Goal: Transaction & Acquisition: Obtain resource

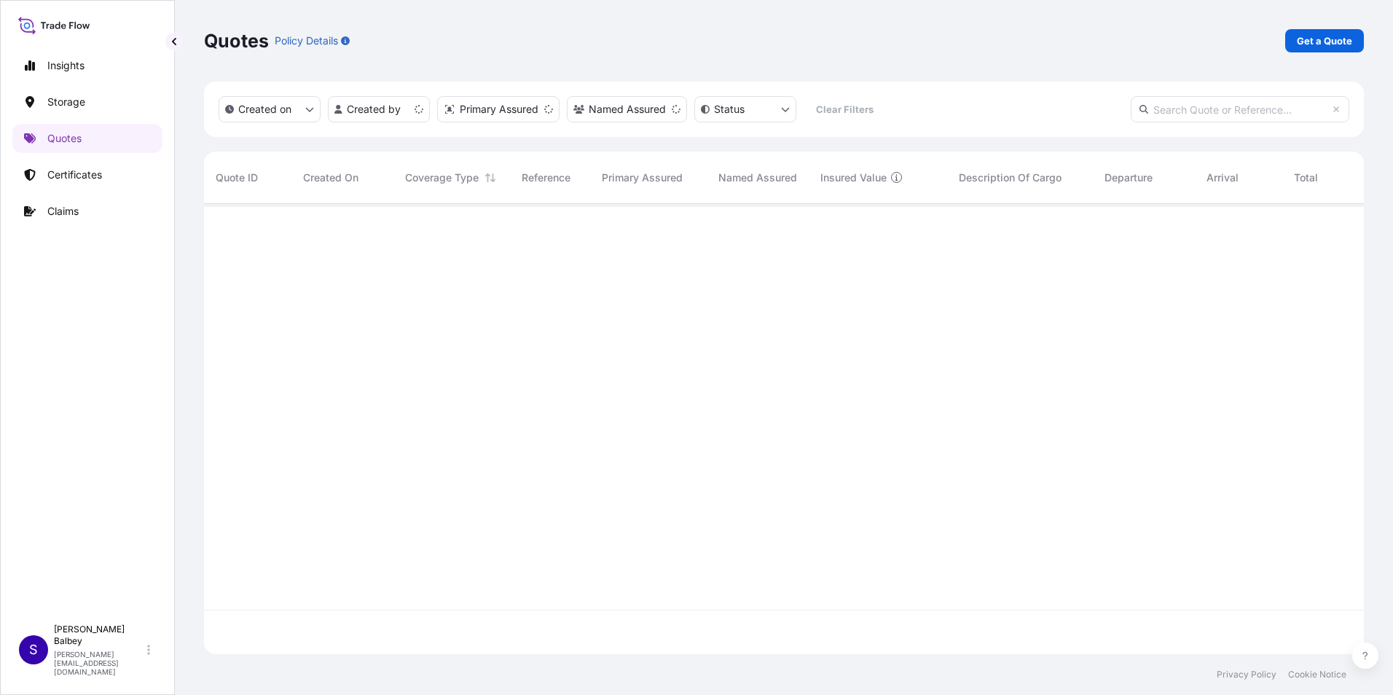
scroll to position [447, 1149]
click at [1307, 39] on p "Get a Quote" at bounding box center [1324, 41] width 55 height 15
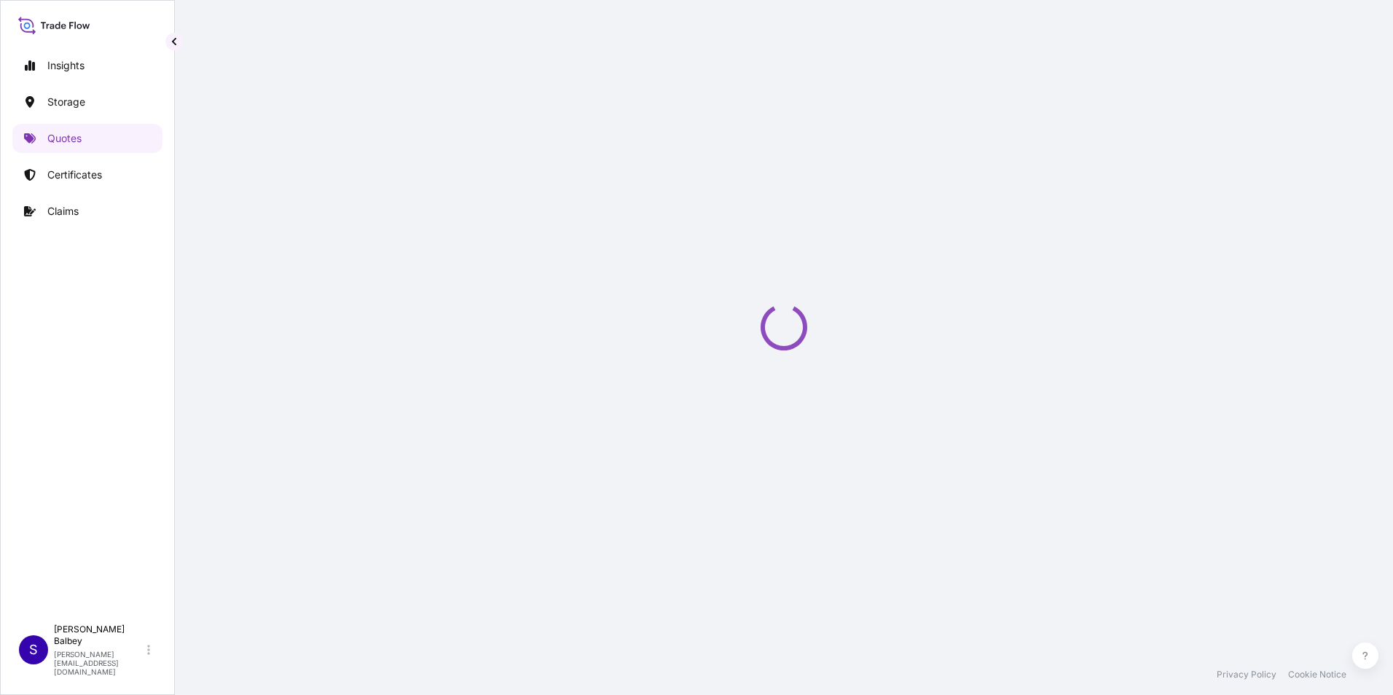
select select "Water"
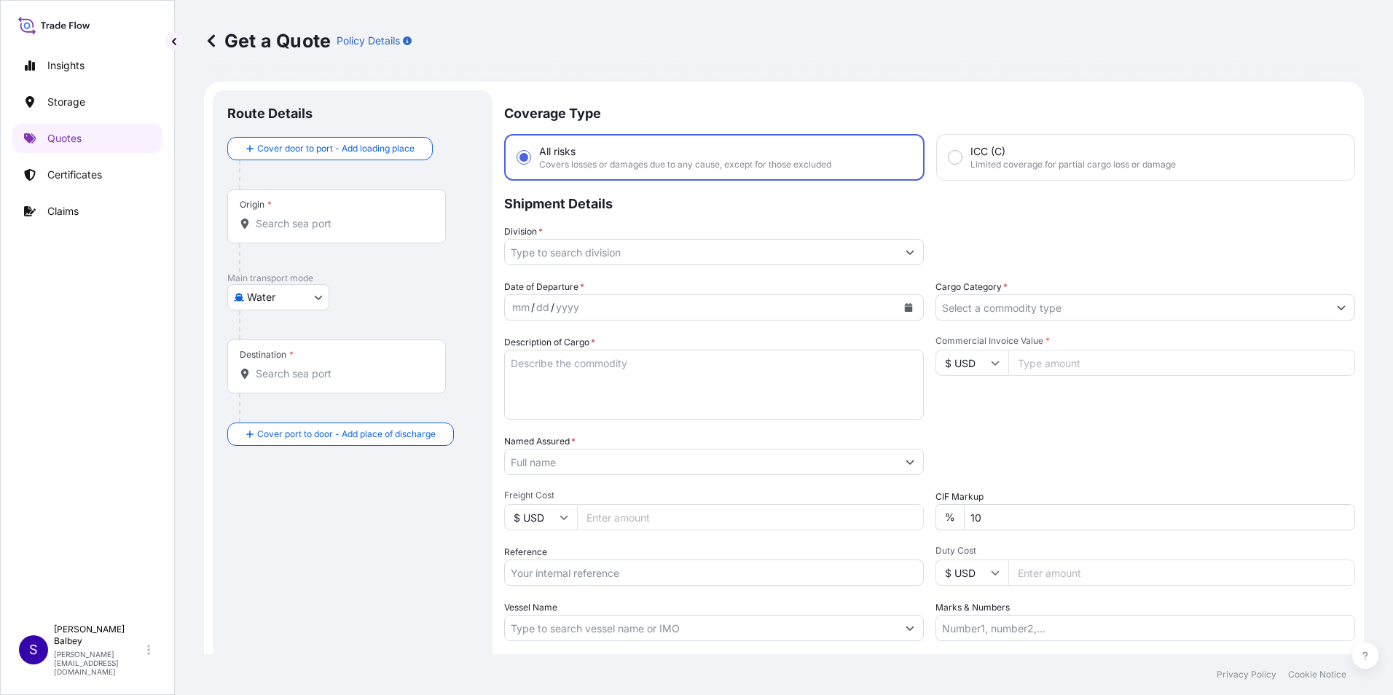
scroll to position [23, 0]
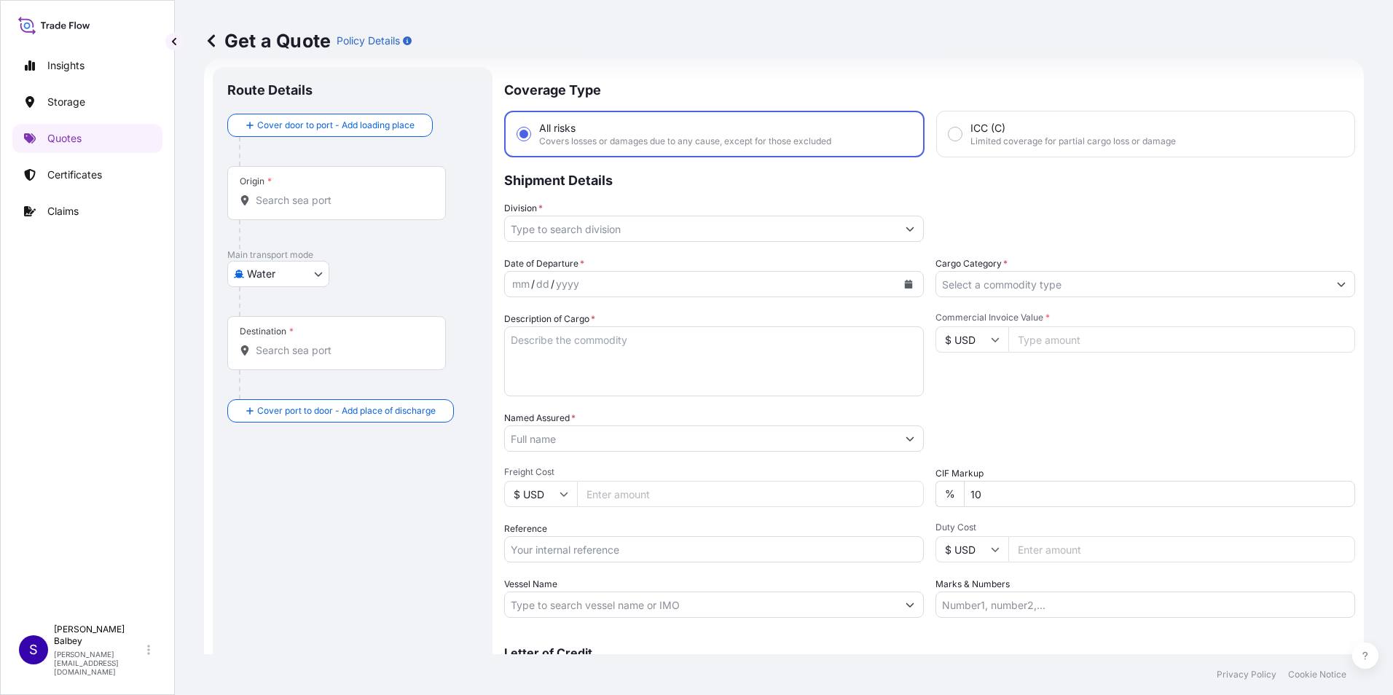
click at [371, 204] on input "Origin *" at bounding box center [342, 200] width 172 height 15
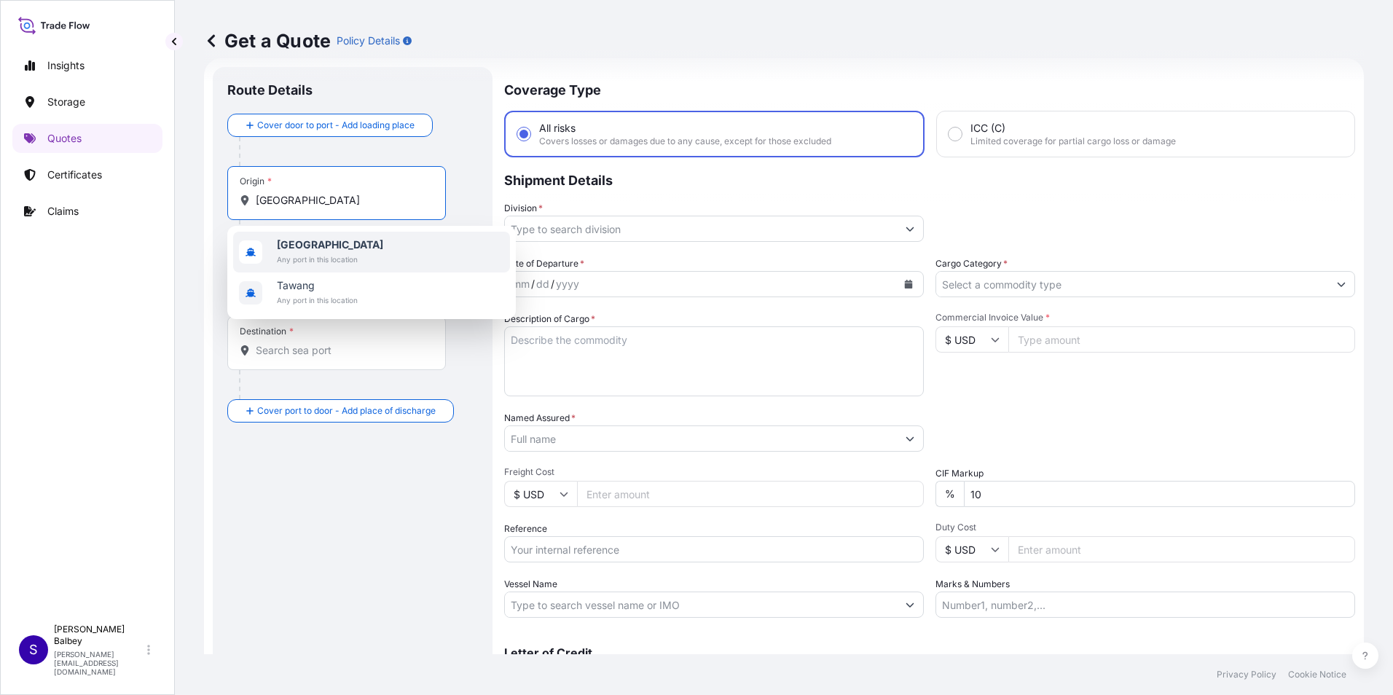
click at [326, 254] on span "Any port in this location" at bounding box center [330, 259] width 106 height 15
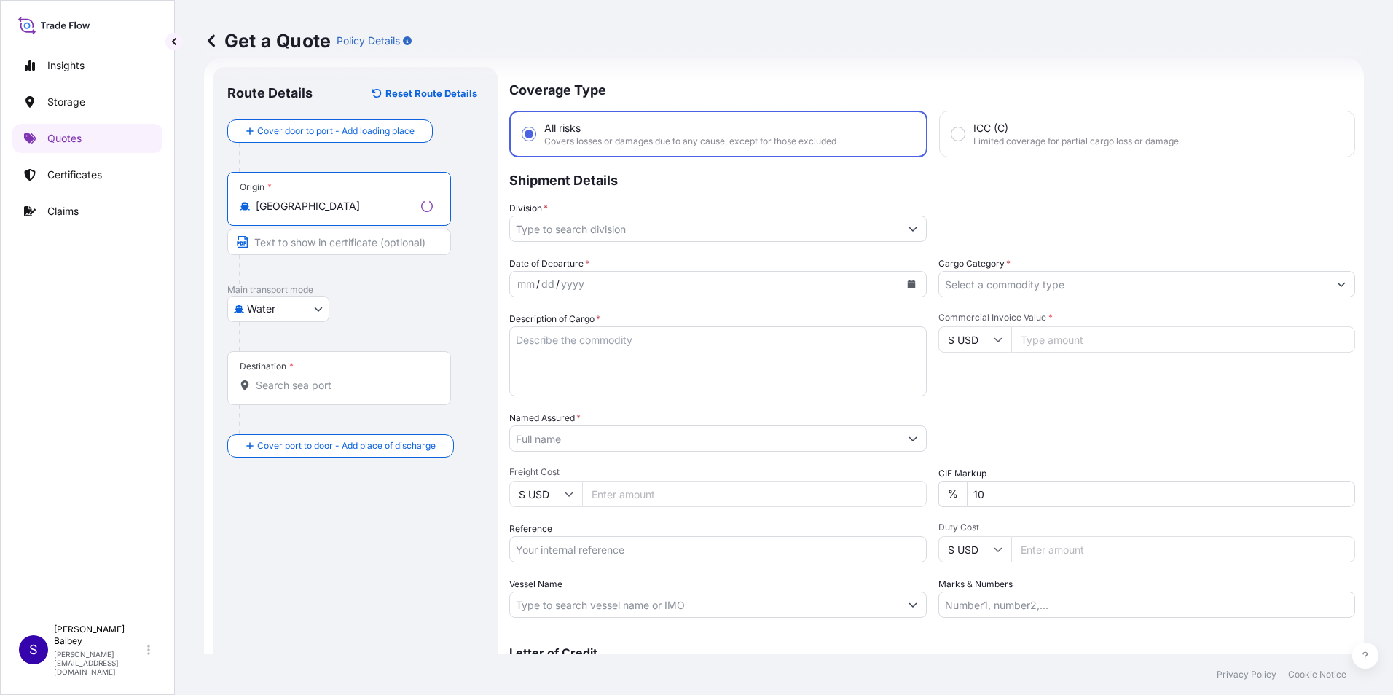
type input "[GEOGRAPHIC_DATA]"
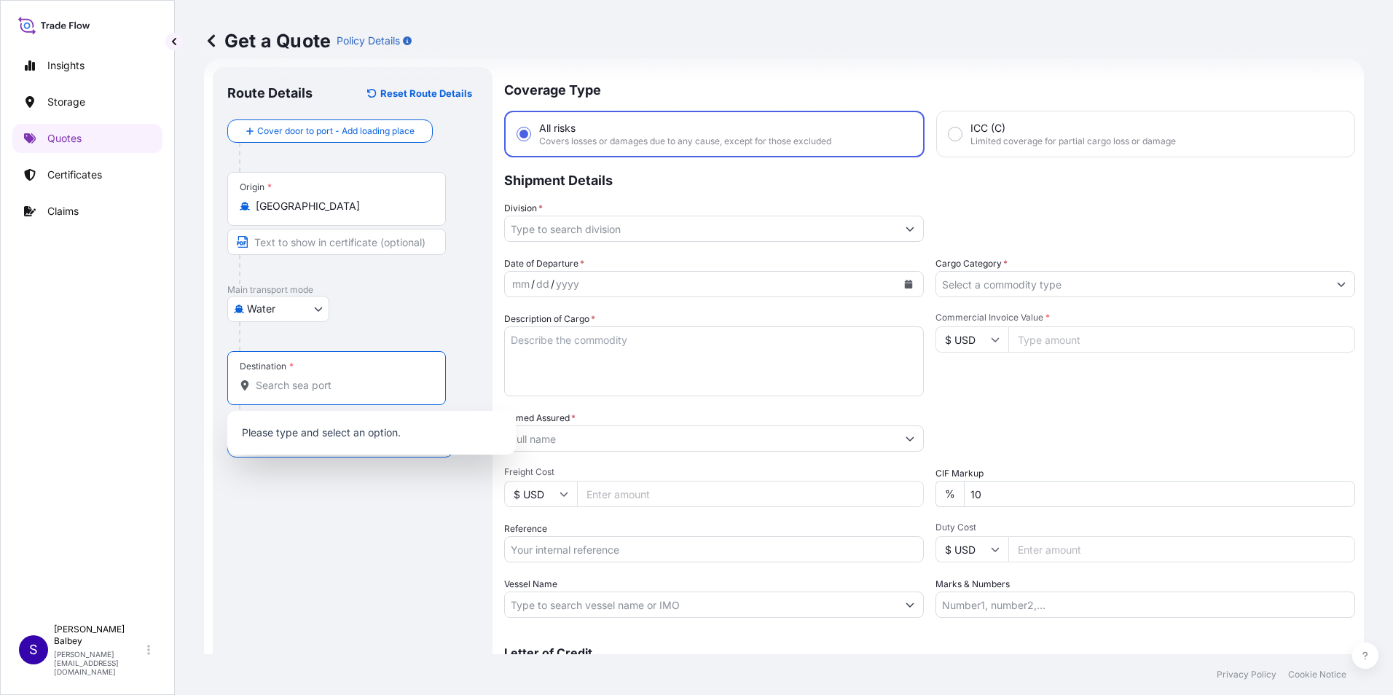
click at [299, 387] on input "Destination *" at bounding box center [342, 385] width 172 height 15
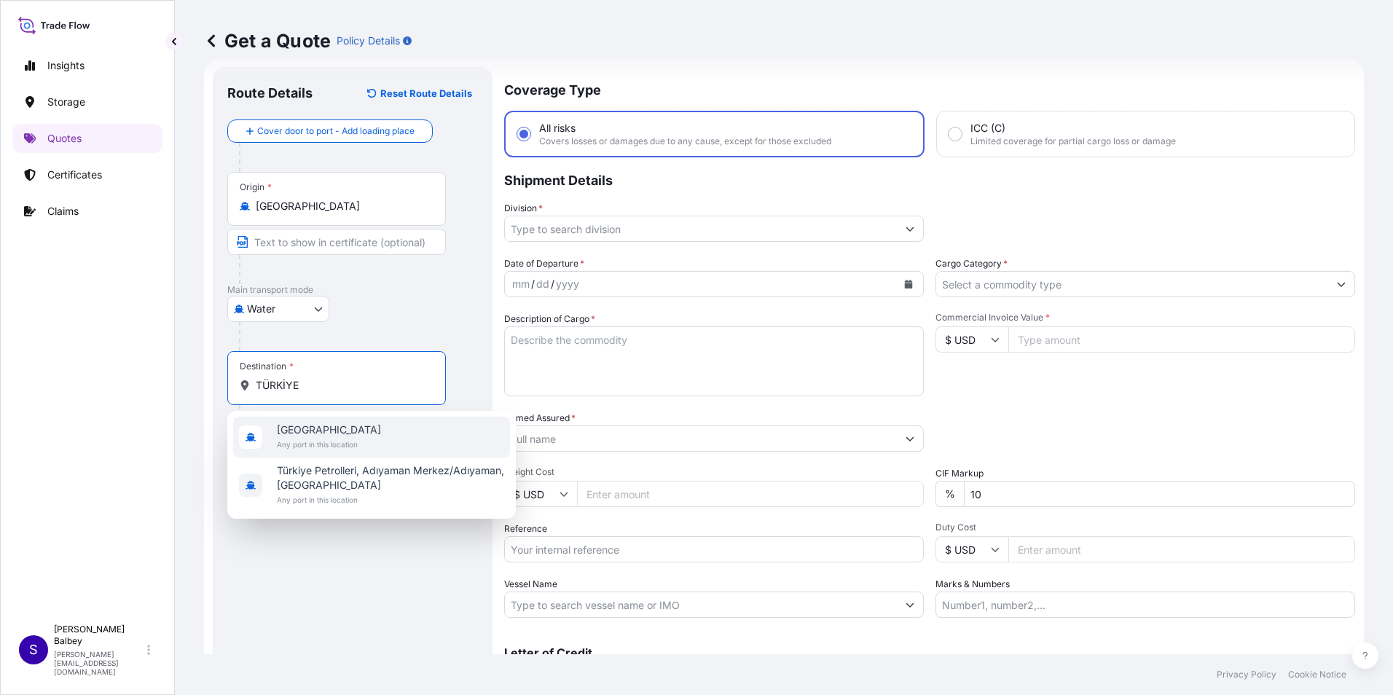
click at [310, 436] on span "[GEOGRAPHIC_DATA]" at bounding box center [329, 429] width 104 height 15
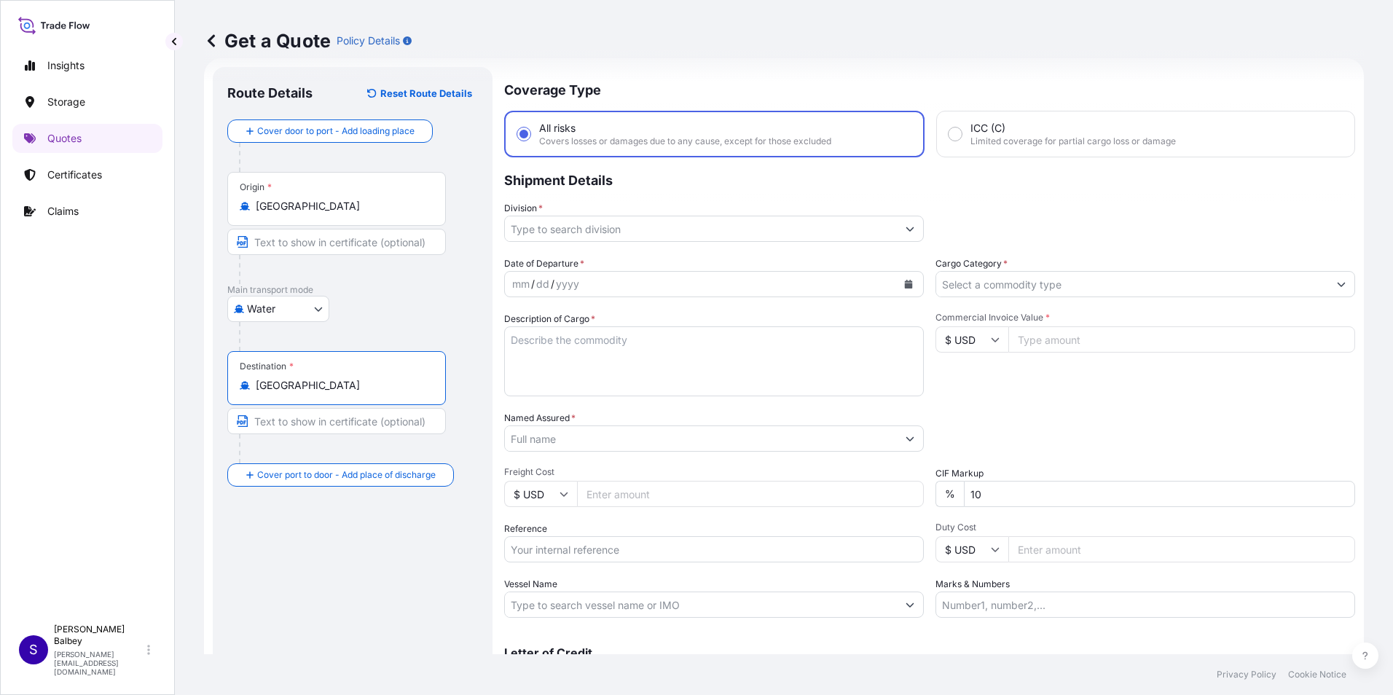
type input "[GEOGRAPHIC_DATA]"
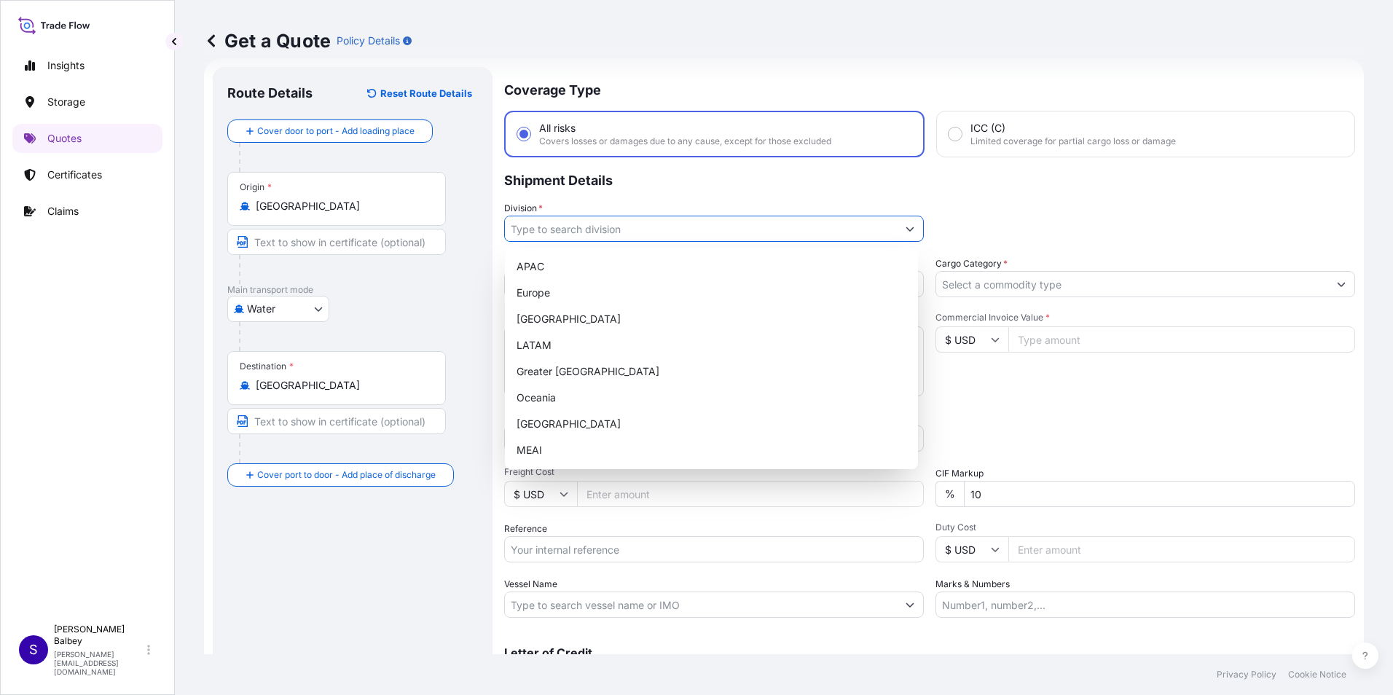
click at [863, 236] on input "Division *" at bounding box center [701, 229] width 392 height 26
click at [625, 423] on div "[GEOGRAPHIC_DATA]" at bounding box center [711, 424] width 401 height 26
type input "[GEOGRAPHIC_DATA]"
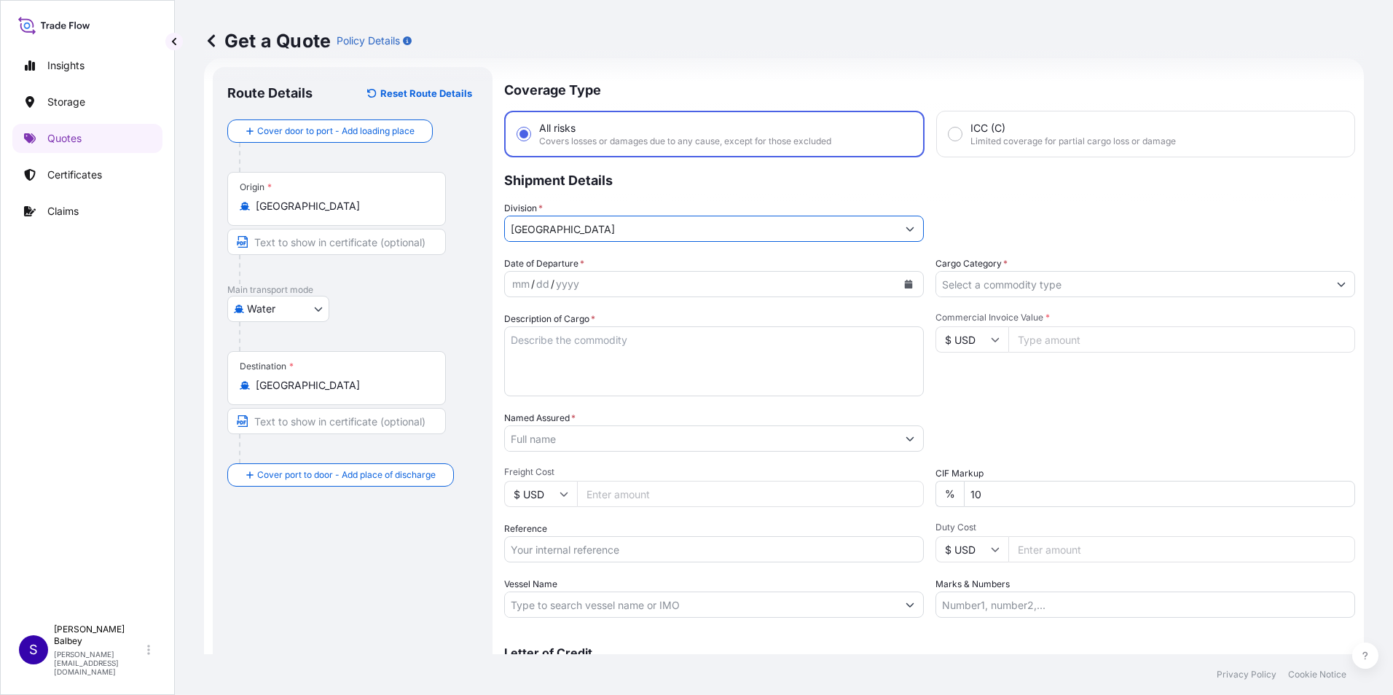
click at [906, 289] on button "Calendar" at bounding box center [908, 283] width 23 height 23
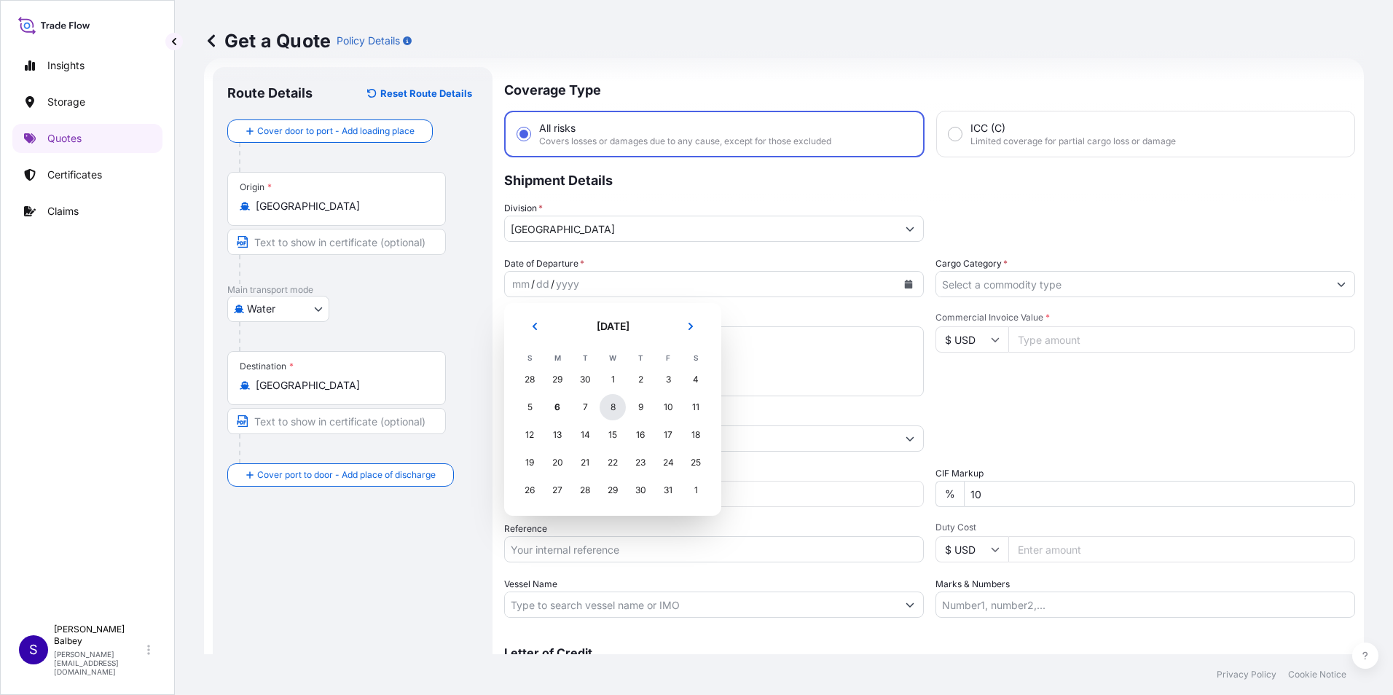
click at [613, 412] on div "8" at bounding box center [612, 407] width 26 height 26
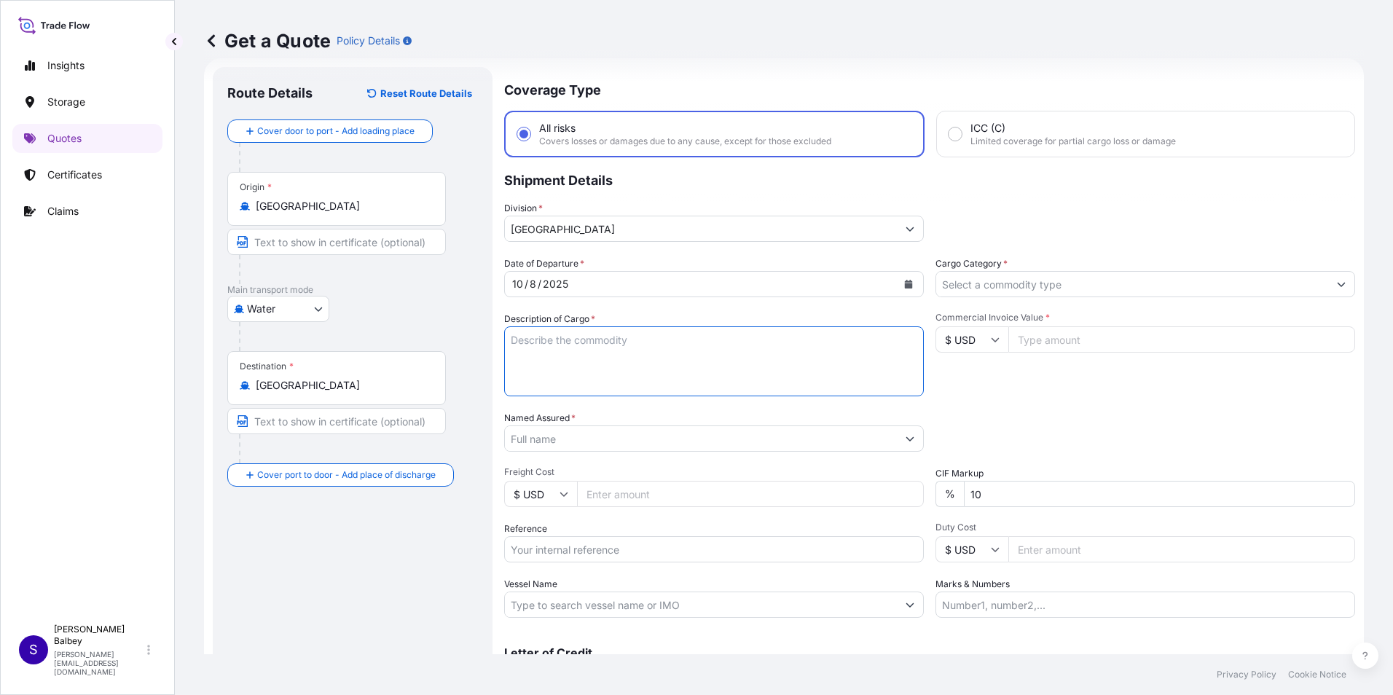
click at [590, 345] on textarea "Description of Cargo *" at bounding box center [714, 361] width 420 height 70
drag, startPoint x: 845, startPoint y: 339, endPoint x: 846, endPoint y: 350, distance: 11.7
click at [845, 339] on textarea "Description of Cargo *" at bounding box center [714, 361] width 420 height 70
paste textarea "FORKLİFT,VİNÇ EKİPMANLARI Total 2 cases; 294kg(67*59*80CM) and 213kg(79*79*85CM…"
click at [706, 374] on textarea "FORKLİFT,VİNÇ EKİPMANLARI Total 2 cases; 294kg(67*59*80CM) and 213kg(79*79*85CM…" at bounding box center [714, 361] width 420 height 70
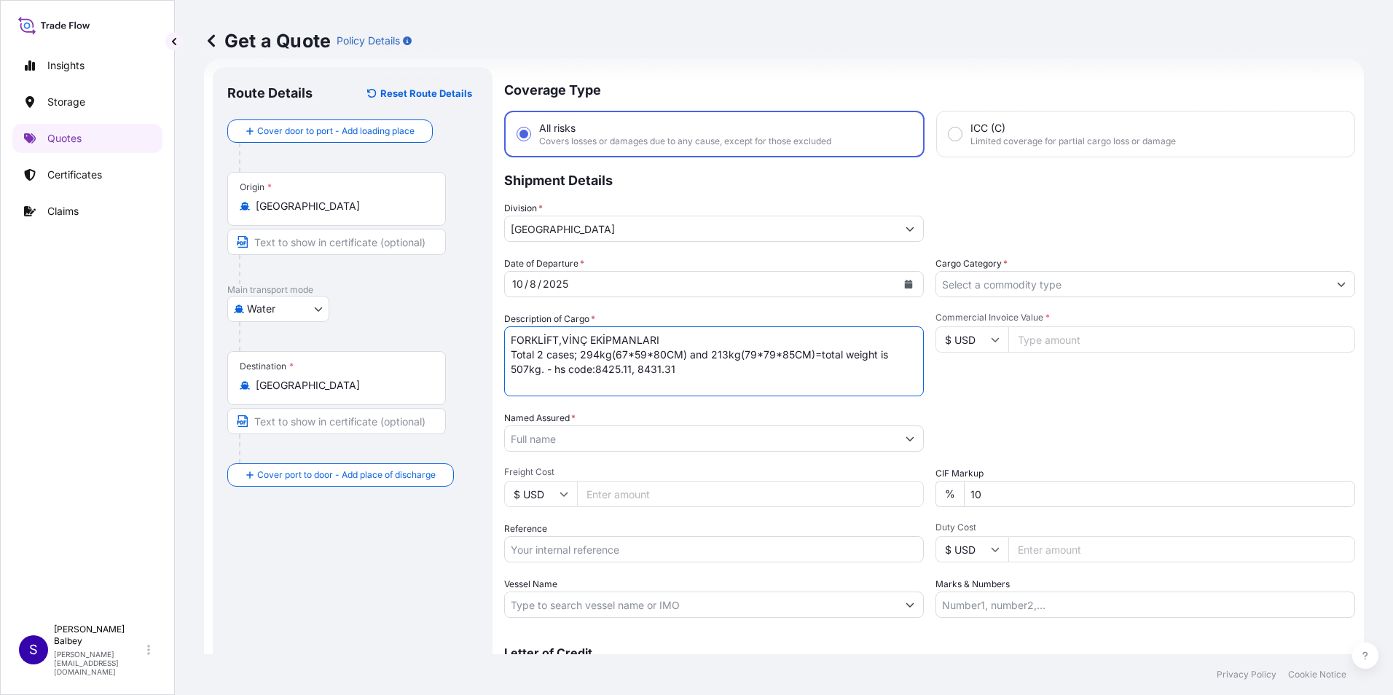
paste textarea "TCNU4605192 CTLSI2562520"
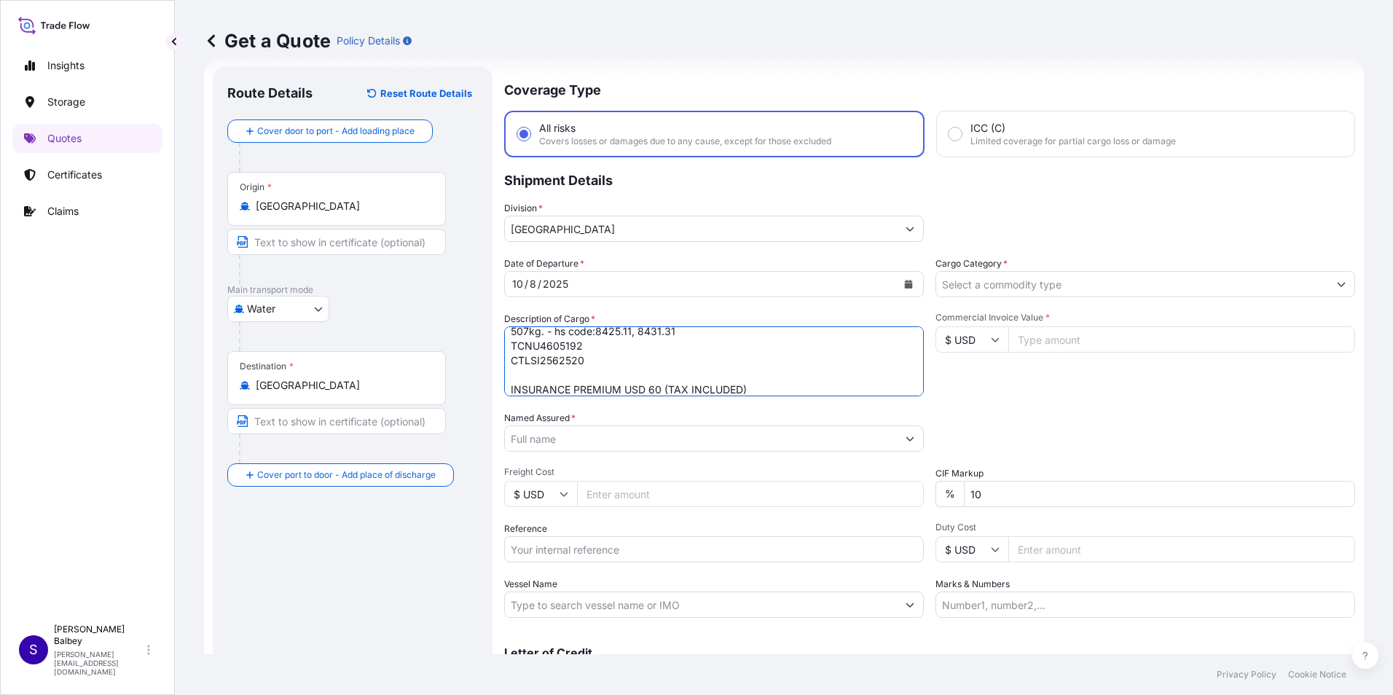
type textarea "FORKLİFT,VİNÇ EKİPMANLARI Total 2 cases; 294kg(67*59*80CM) and 213kg(79*79*85CM…"
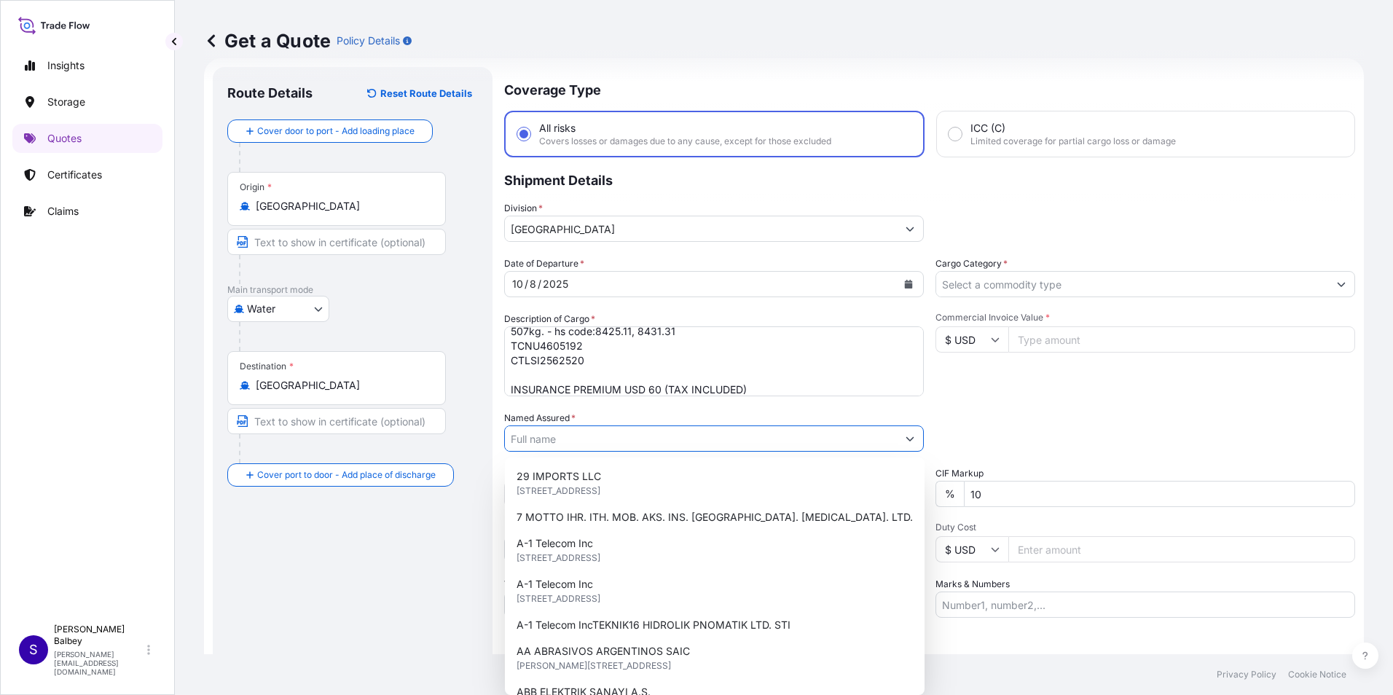
click at [656, 437] on input "Named Assured *" at bounding box center [701, 438] width 392 height 26
paste input "LION KALDIRMA SISTEMLERI"
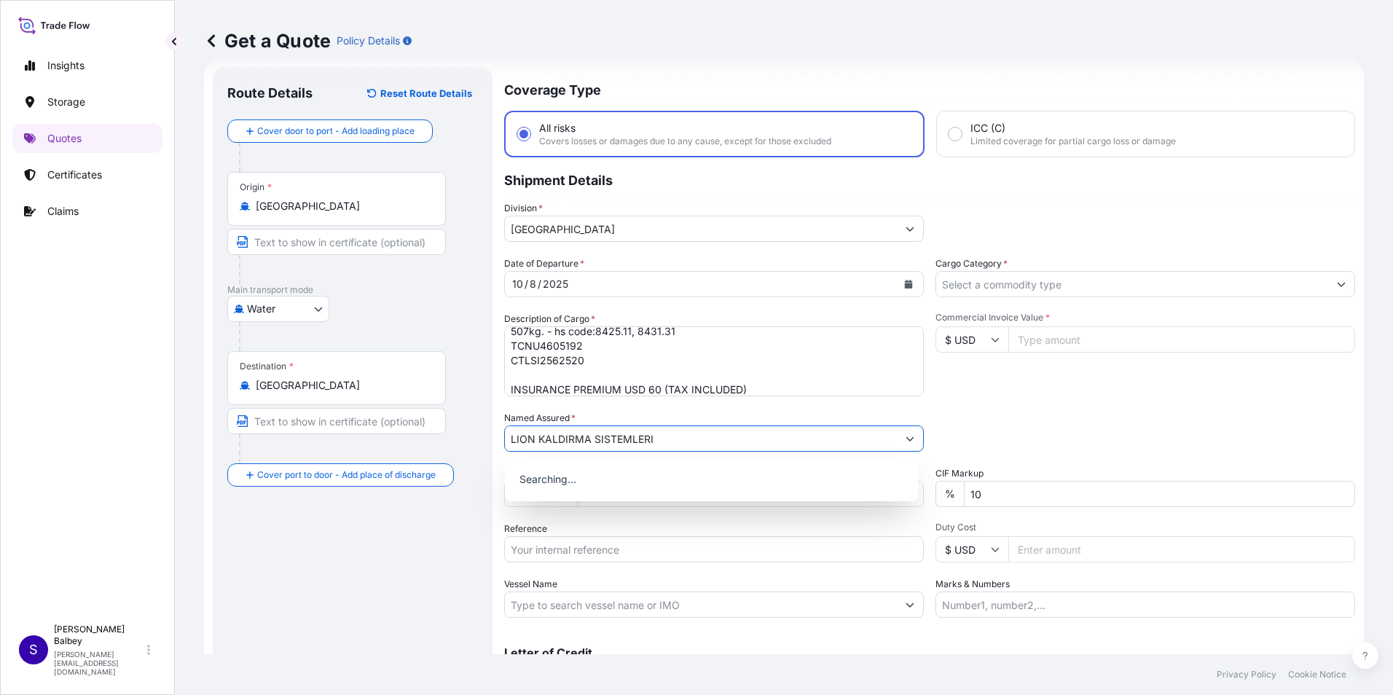
type input "LION KALDIRMA SISTEMLERI"
click at [406, 555] on div "Route Details Reset Route Details Cover door to port - Add loading place Place …" at bounding box center [352, 397] width 251 height 630
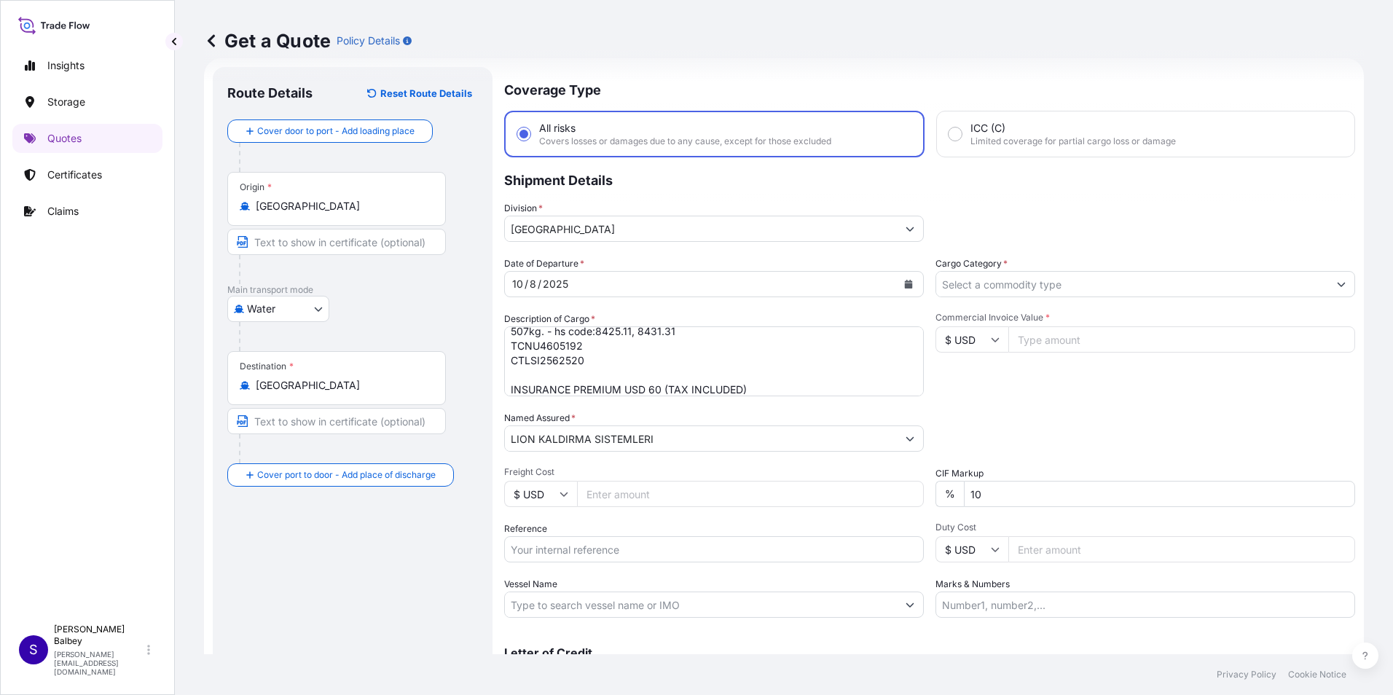
drag, startPoint x: 550, startPoint y: 548, endPoint x: 580, endPoint y: 553, distance: 30.2
click at [551, 548] on input "Reference" at bounding box center [714, 549] width 420 height 26
click at [587, 604] on input "Vessel Name" at bounding box center [701, 604] width 392 height 26
click at [613, 554] on input "Reference" at bounding box center [714, 549] width 420 height 26
click at [620, 602] on input "Vessel Name" at bounding box center [701, 604] width 392 height 26
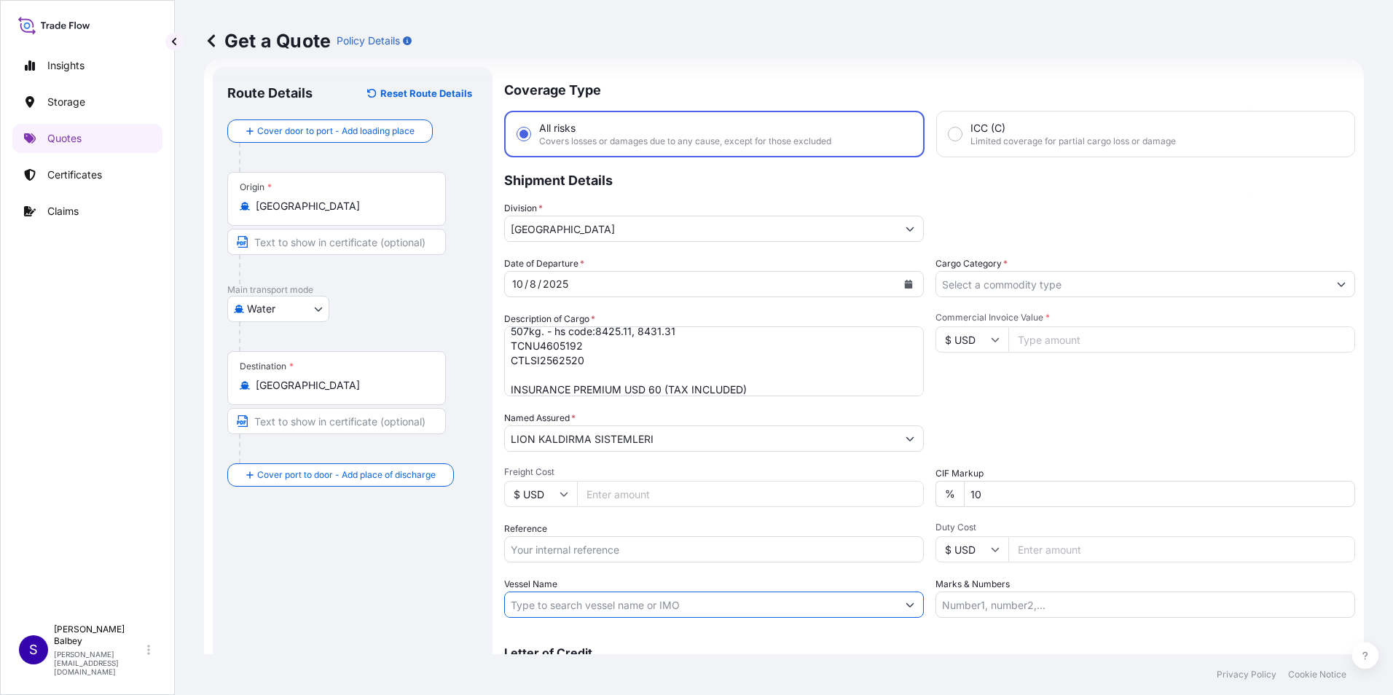
paste input "YM TARGET CHARTER LINK 025W"
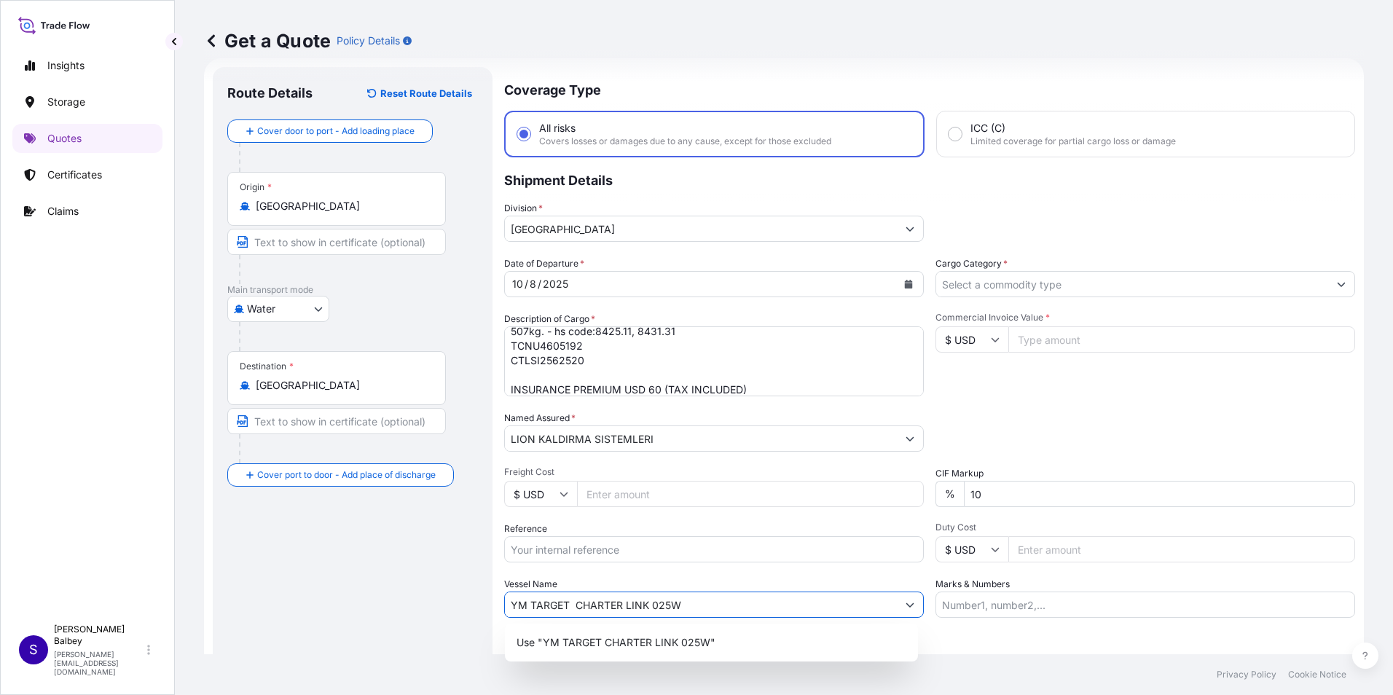
type input "YM TARGET CHARTER LINK 025W"
drag, startPoint x: 1007, startPoint y: 484, endPoint x: 1004, endPoint y: 494, distance: 9.9
click at [1002, 489] on input "10" at bounding box center [1159, 494] width 391 height 26
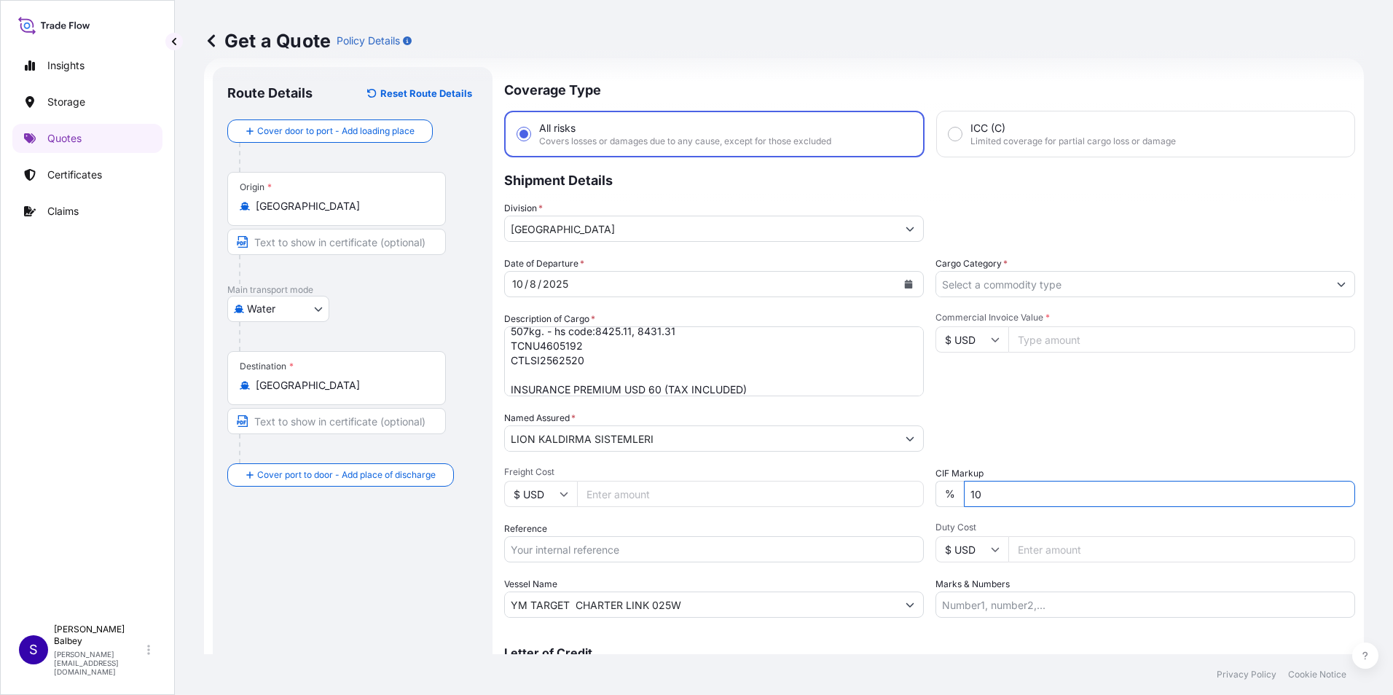
type input "1"
type input "0"
click at [1032, 424] on div "Packing Category Type to search a container mode Please select a primary mode o…" at bounding box center [1145, 431] width 420 height 41
click at [1337, 288] on icon "Show suggestions" at bounding box center [1341, 284] width 9 height 9
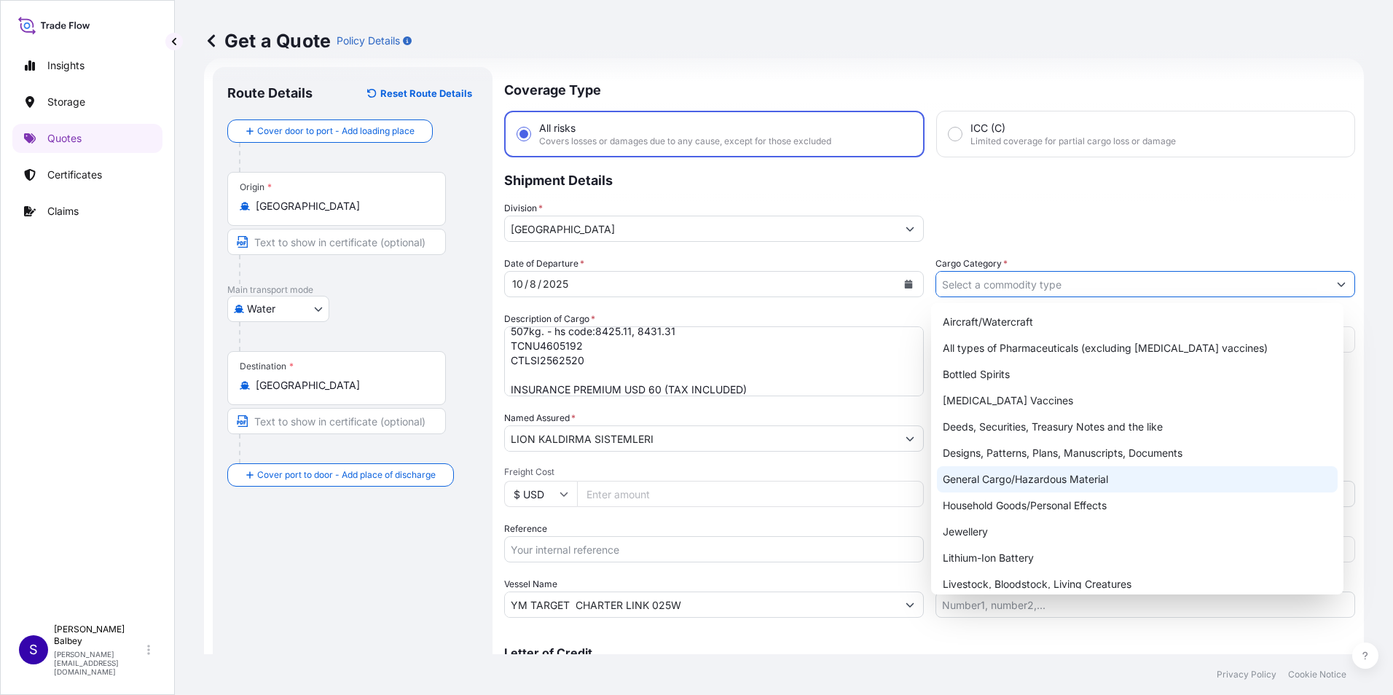
click at [1061, 481] on div "General Cargo/Hazardous Material" at bounding box center [1137, 479] width 401 height 26
type input "General Cargo/Hazardous Material"
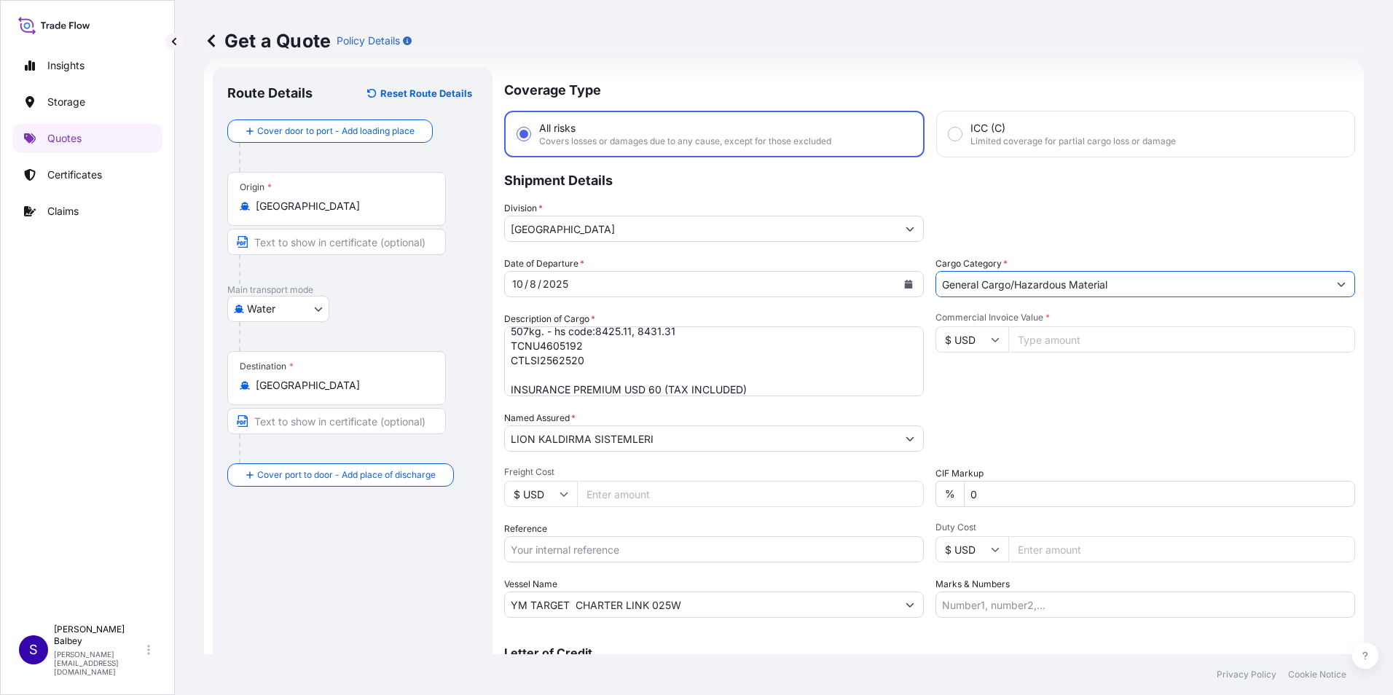
click at [1079, 344] on input "Commercial Invoice Value *" at bounding box center [1181, 339] width 347 height 26
type input "7456.50"
click at [1104, 393] on div "Commercial Invoice Value * $ USD 7456.50" at bounding box center [1145, 354] width 420 height 84
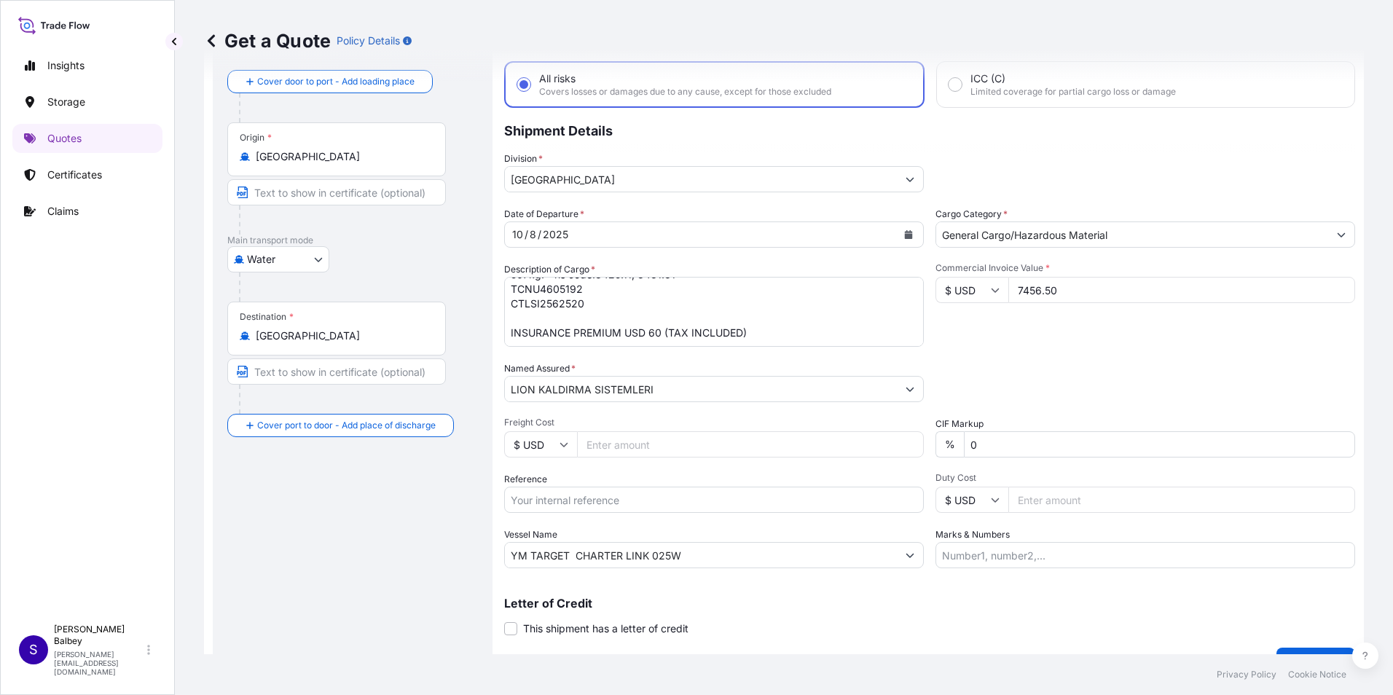
scroll to position [104, 0]
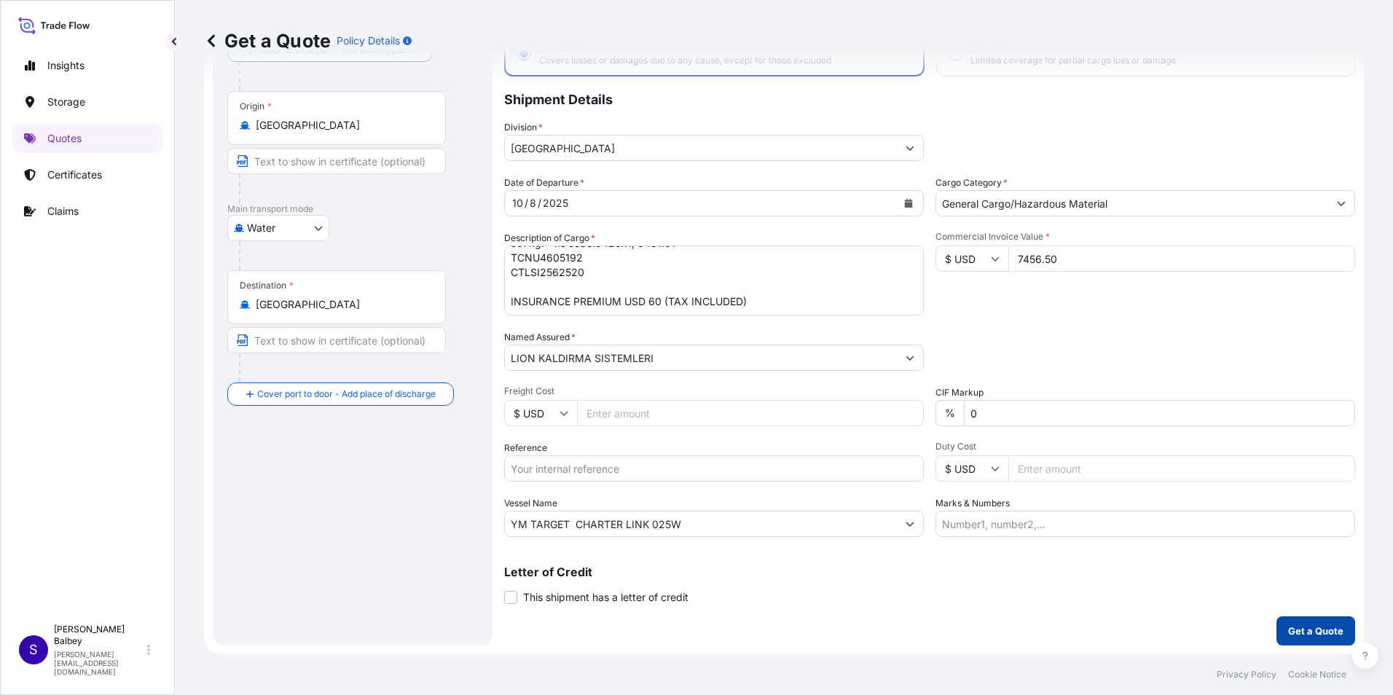
click at [1299, 626] on p "Get a Quote" at bounding box center [1315, 630] width 55 height 15
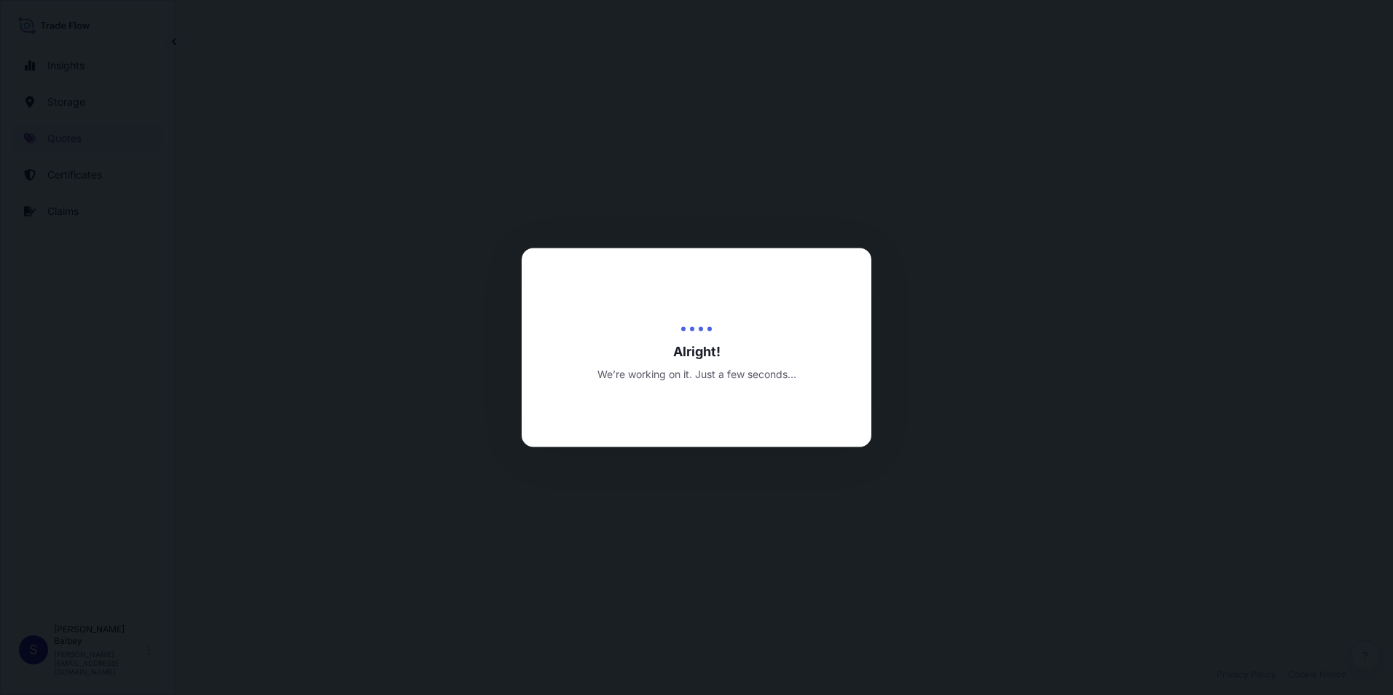
select select "Water"
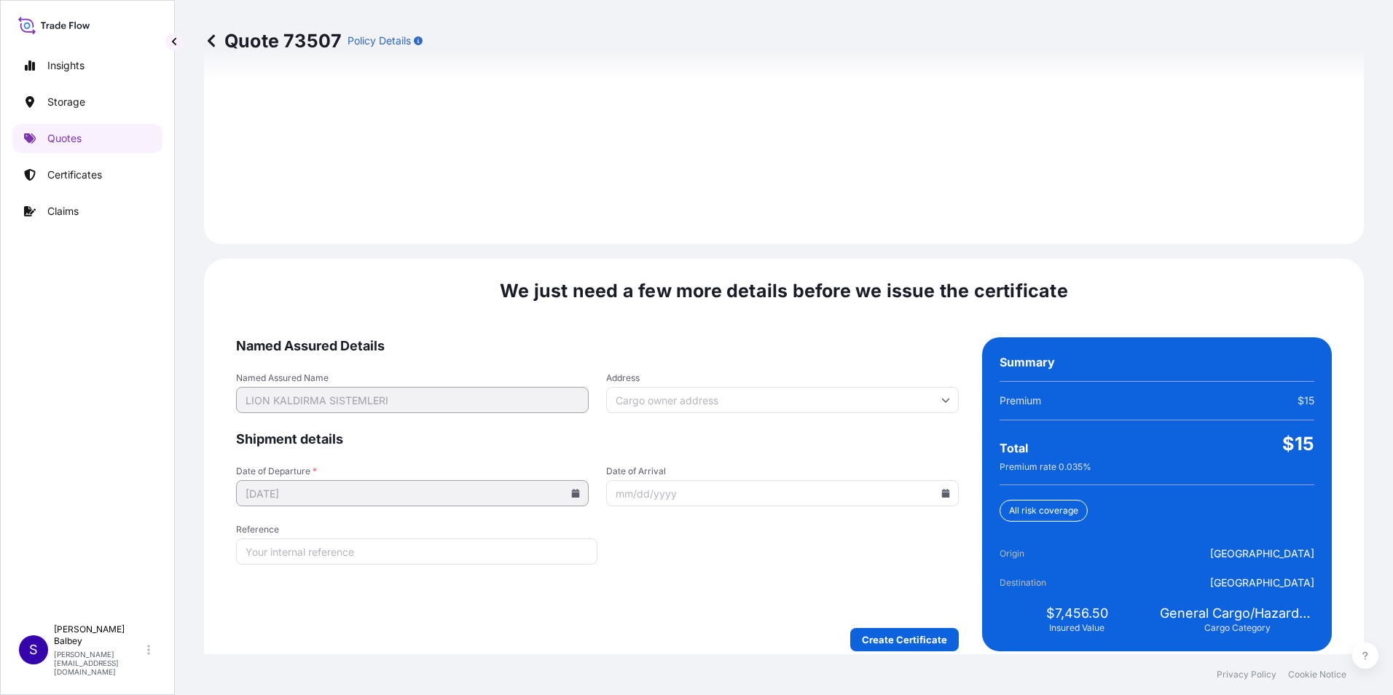
scroll to position [2051, 0]
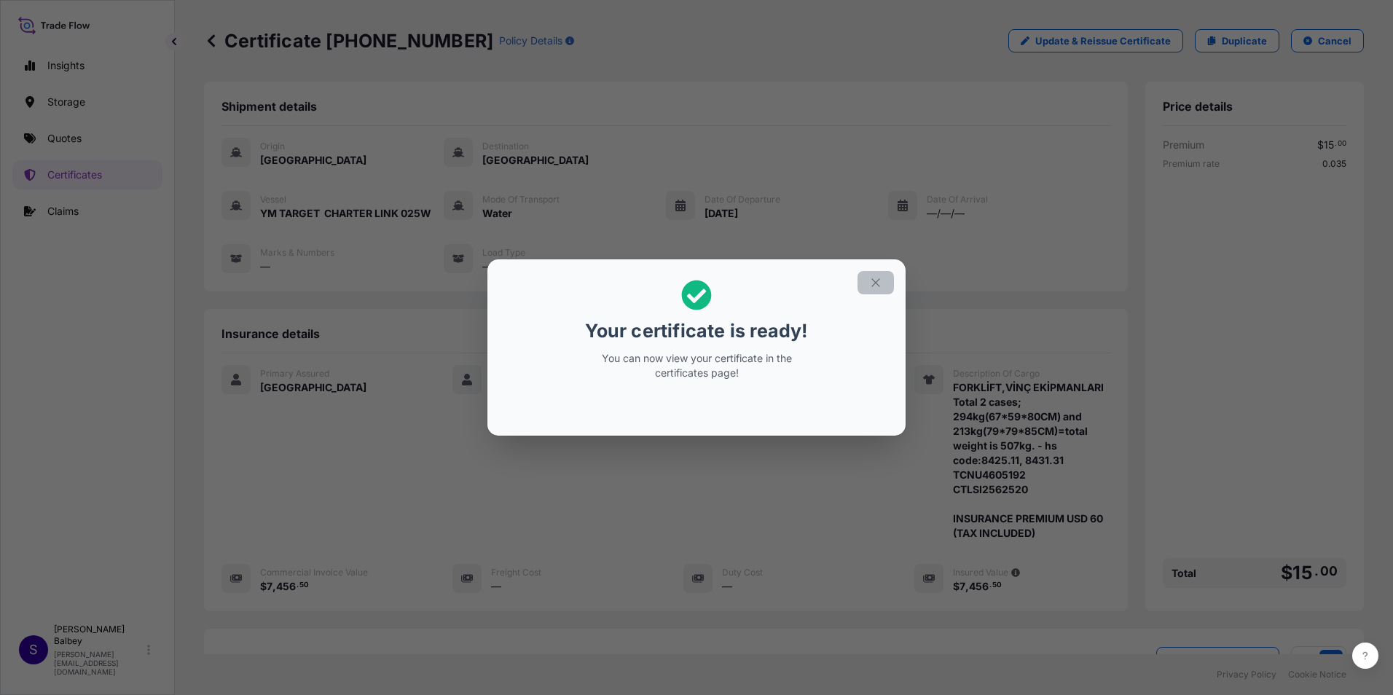
click at [872, 283] on icon "button" at bounding box center [875, 282] width 13 height 13
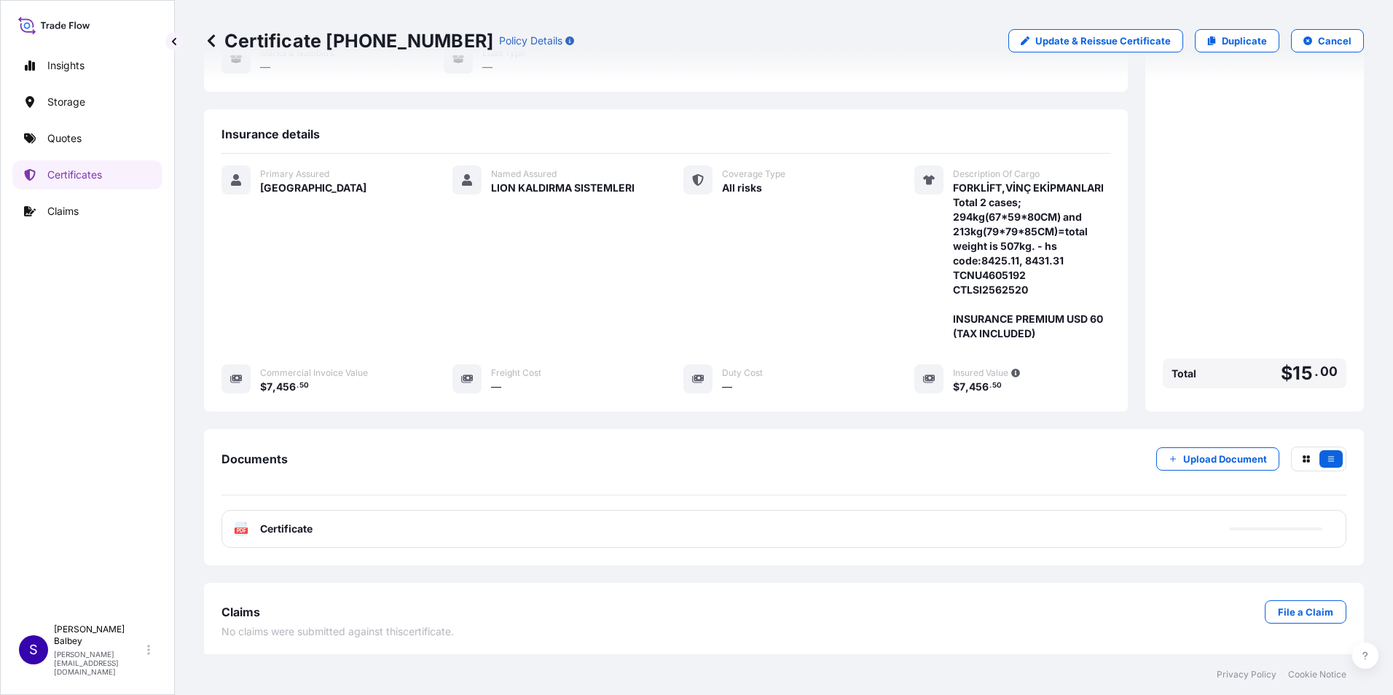
scroll to position [202, 0]
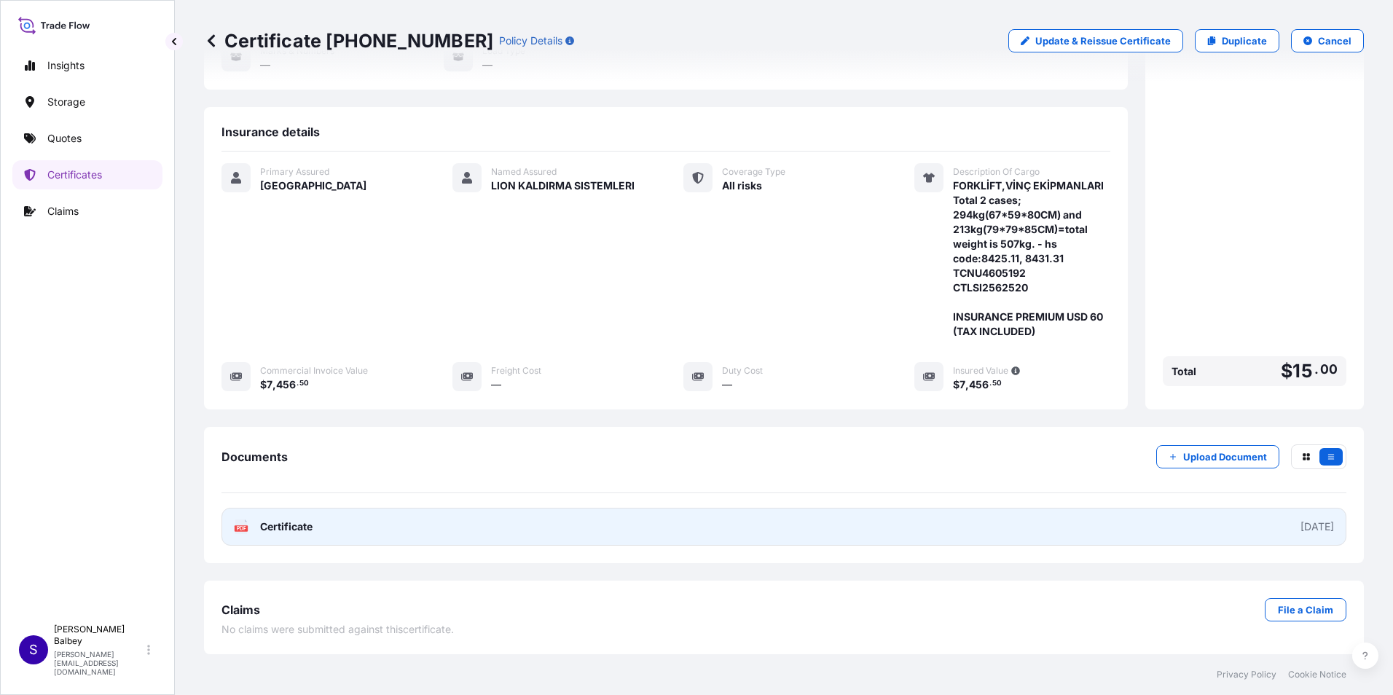
click at [286, 527] on span "Certificate" at bounding box center [286, 526] width 52 height 15
